Goal: Task Accomplishment & Management: Manage account settings

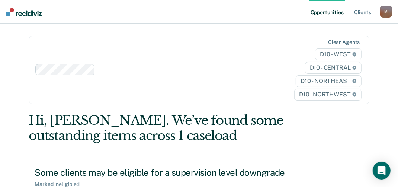
scroll to position [74, 0]
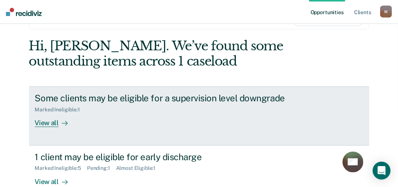
click at [42, 121] on div "View all" at bounding box center [56, 120] width 42 height 15
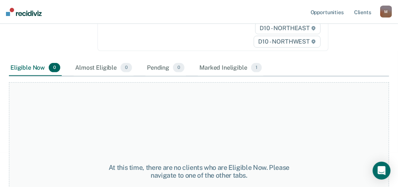
scroll to position [149, 0]
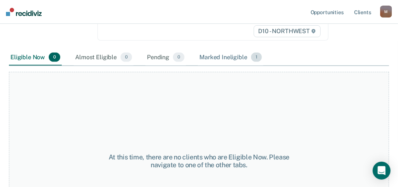
click at [247, 55] on div "Marked Ineligible 1" at bounding box center [230, 57] width 65 height 16
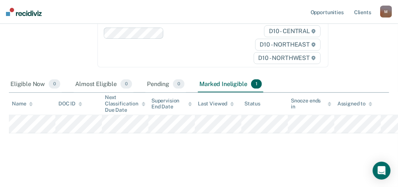
scroll to position [121, 0]
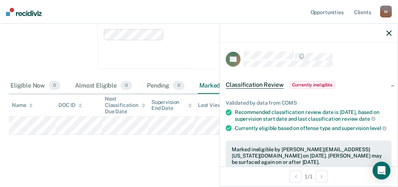
click at [390, 36] on div at bounding box center [309, 33] width 178 height 19
click at [389, 32] on icon "button" at bounding box center [388, 32] width 5 height 5
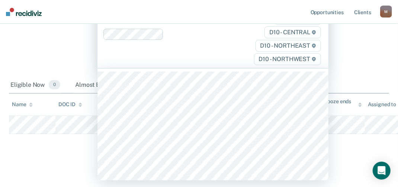
scroll to position [120, 0]
click at [340, 15] on link "Opportunities" at bounding box center [327, 12] width 36 height 24
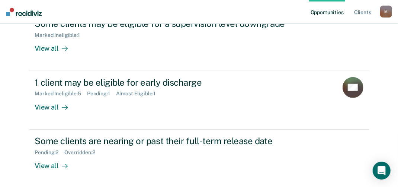
scroll to position [186, 0]
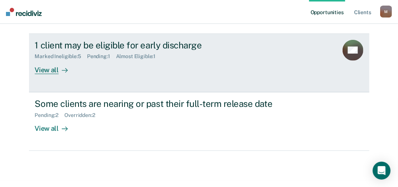
click at [49, 69] on div "View all" at bounding box center [56, 67] width 42 height 15
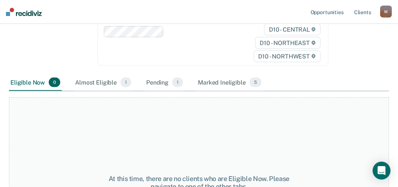
scroll to position [149, 0]
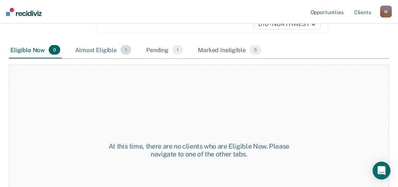
click at [105, 49] on div "Almost Eligible 1" at bounding box center [103, 50] width 59 height 16
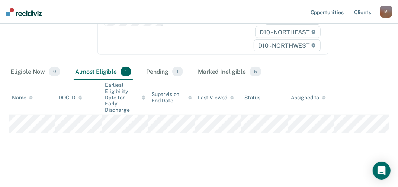
scroll to position [120, 0]
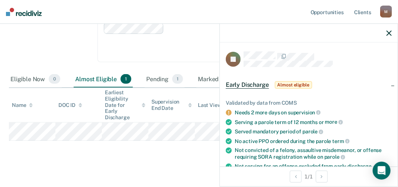
click at [292, 83] on span "Almost eligible" at bounding box center [293, 84] width 37 height 7
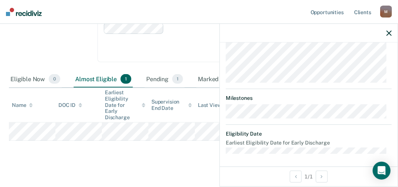
scroll to position [94, 0]
click at [388, 32] on icon "button" at bounding box center [388, 32] width 5 height 5
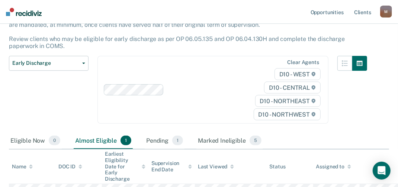
scroll to position [0, 0]
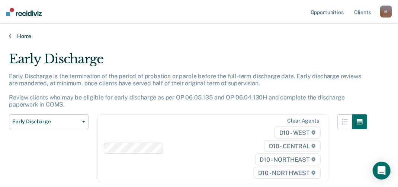
click at [9, 34] on icon at bounding box center [10, 36] width 2 height 6
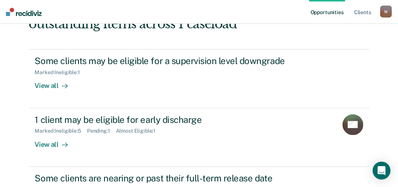
scroll to position [186, 0]
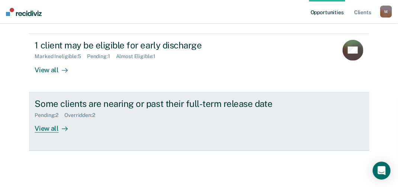
click at [50, 126] on div "View all" at bounding box center [56, 125] width 42 height 15
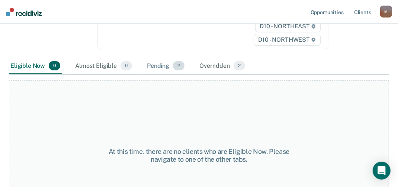
click at [167, 64] on div "Pending 2" at bounding box center [165, 66] width 41 height 16
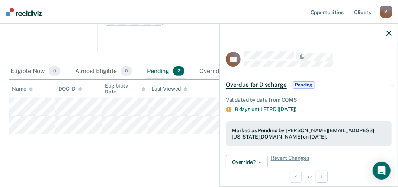
click at [289, 135] on div "Marked as Pending by [PERSON_NAME][EMAIL_ADDRESS][US_STATE][DOMAIN_NAME] on [DA…" at bounding box center [309, 133] width 154 height 13
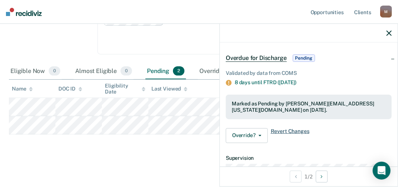
scroll to position [37, 0]
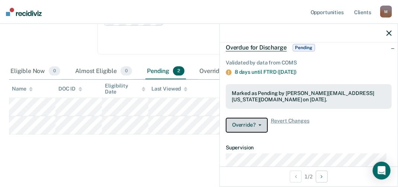
click at [250, 125] on button "Override?" at bounding box center [247, 125] width 42 height 15
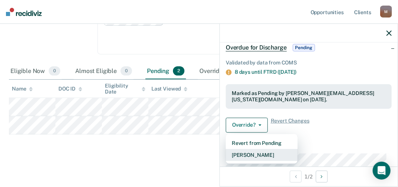
click at [255, 151] on button "[PERSON_NAME]" at bounding box center [262, 155] width 72 height 12
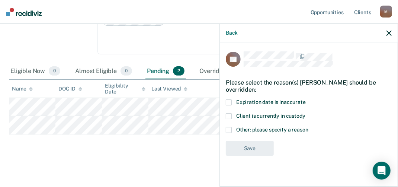
click at [231, 100] on label "Expiration date is inaccurate" at bounding box center [309, 103] width 166 height 8
click at [306, 99] on input "Expiration date is inaccurate" at bounding box center [306, 99] width 0 height 0
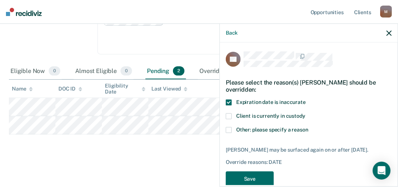
scroll to position [20, 0]
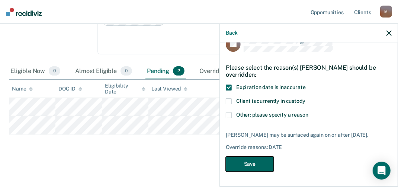
click at [255, 163] on button "Save" at bounding box center [250, 163] width 48 height 15
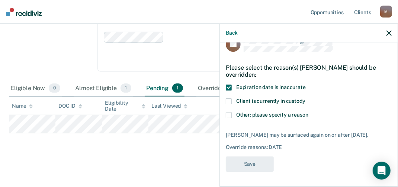
scroll to position [89, 0]
